Goal: Task Accomplishment & Management: Use online tool/utility

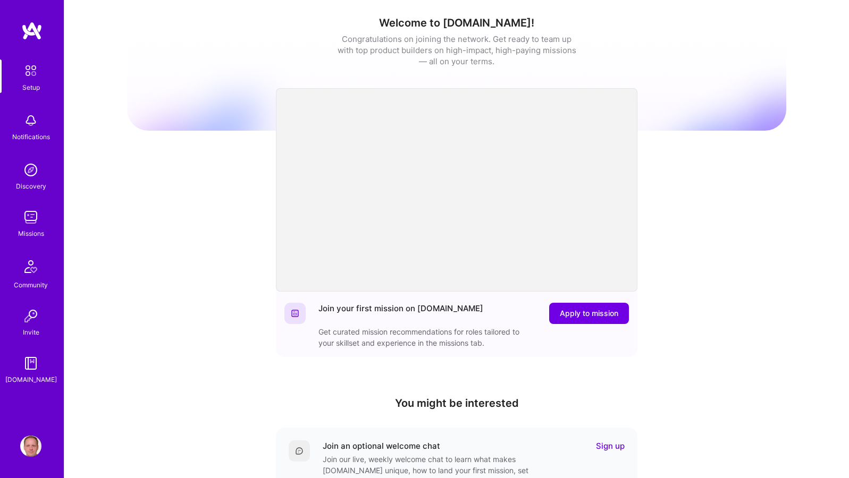
click at [21, 233] on div "Missions" at bounding box center [31, 233] width 26 height 11
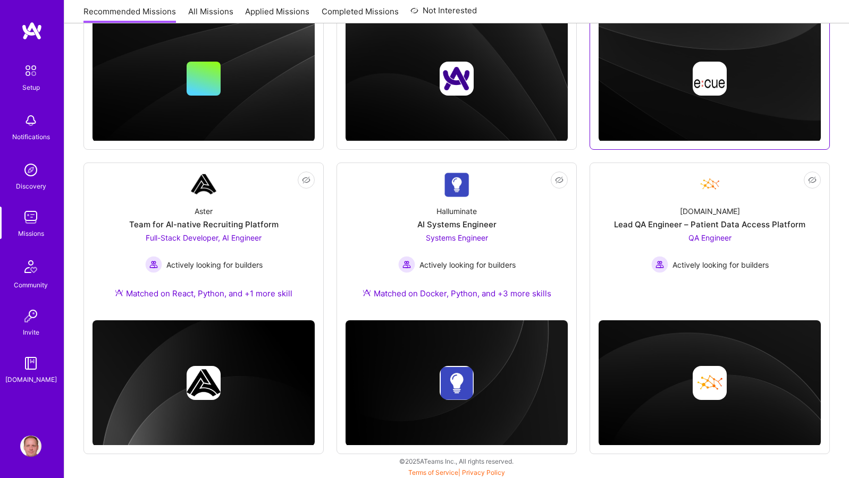
scroll to position [323, 0]
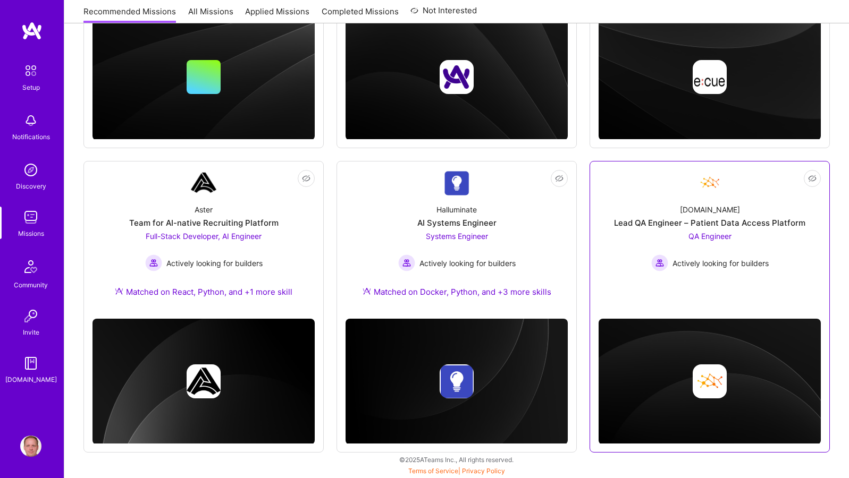
click at [632, 188] on link "Not Interested [DOMAIN_NAME] Lead QA Engineer – Patient Data Access Platform QA…" at bounding box center [709, 236] width 222 height 133
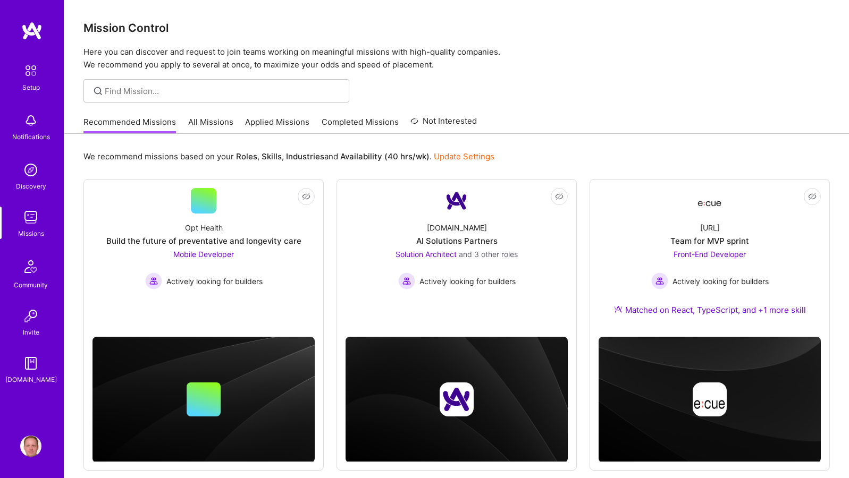
scroll to position [323, 0]
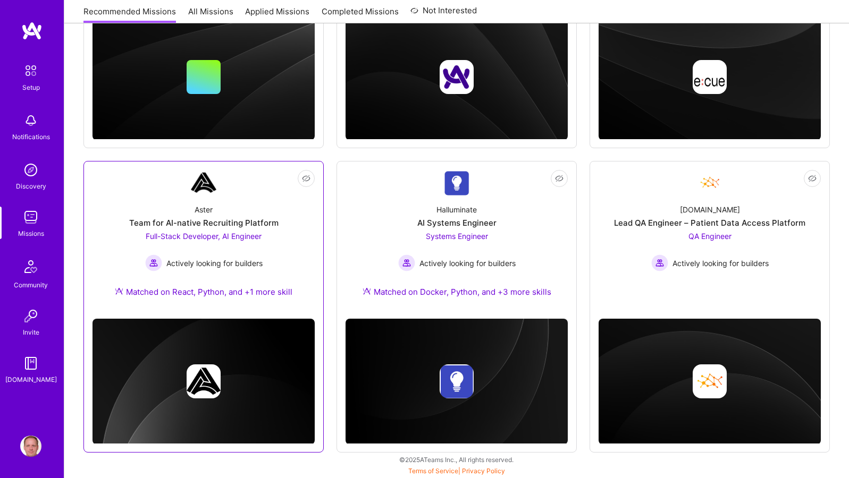
click at [215, 181] on img at bounding box center [204, 183] width 26 height 26
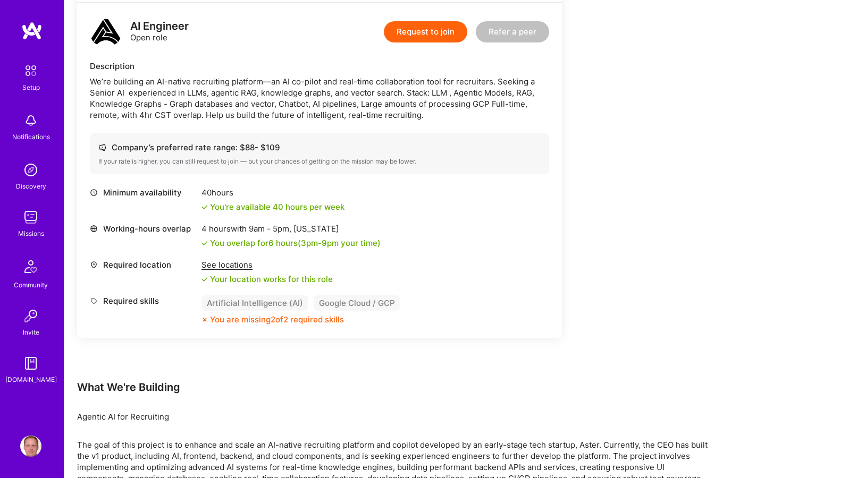
scroll to position [732, 0]
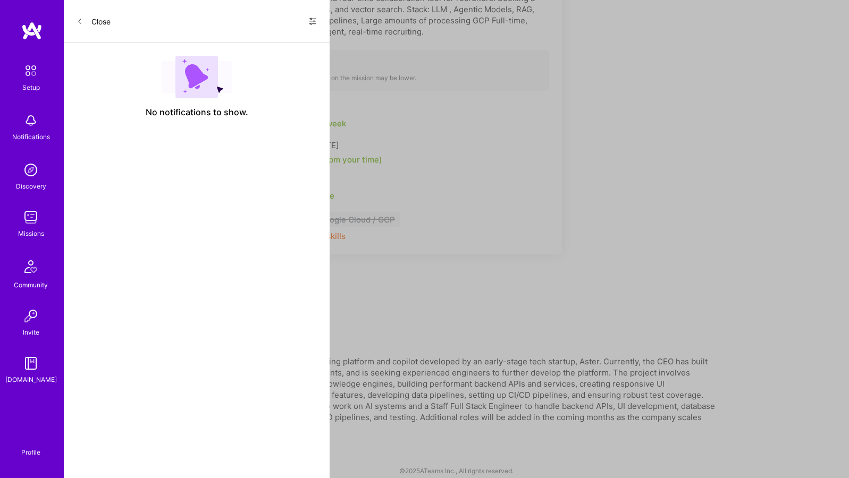
scroll to position [323, 0]
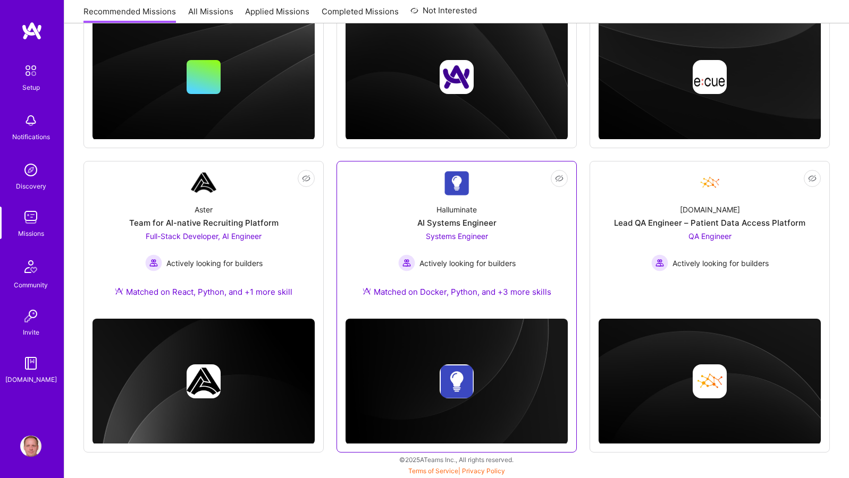
click at [402, 196] on div "Halluminate AI Systems Engineer Systems Engineer Actively looking for builders …" at bounding box center [456, 253] width 222 height 115
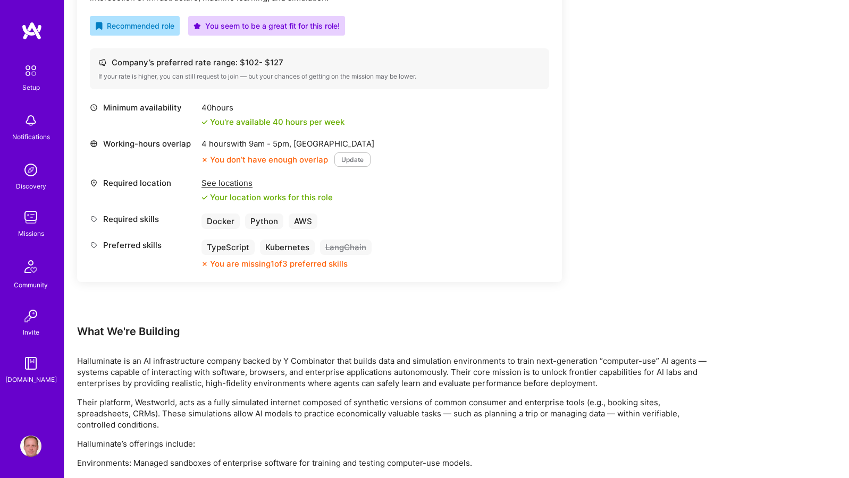
scroll to position [391, 0]
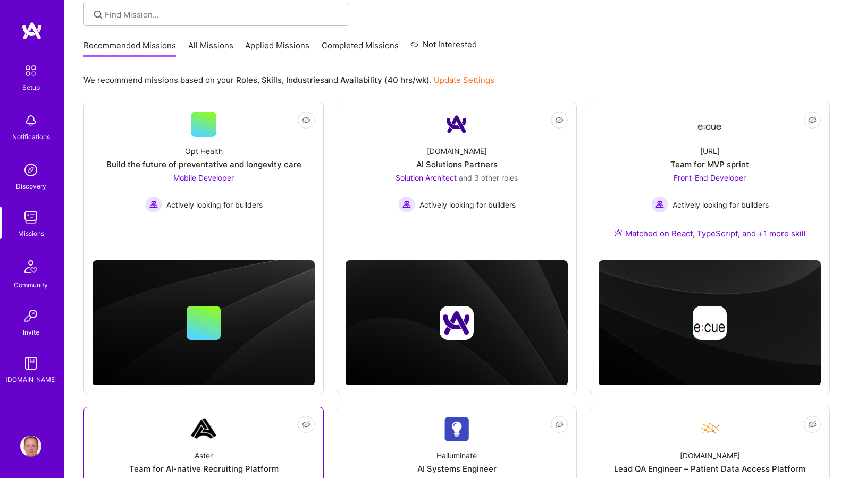
scroll to position [39, 0]
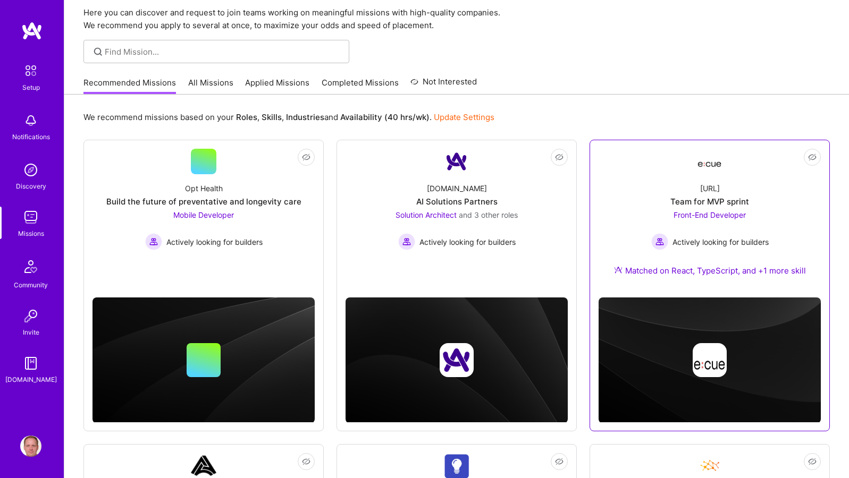
click at [661, 168] on link "Not Interested [URL] Team for MVP sprint Front-End Developer Actively looking f…" at bounding box center [709, 219] width 222 height 140
